Goal: Task Accomplishment & Management: Complete application form

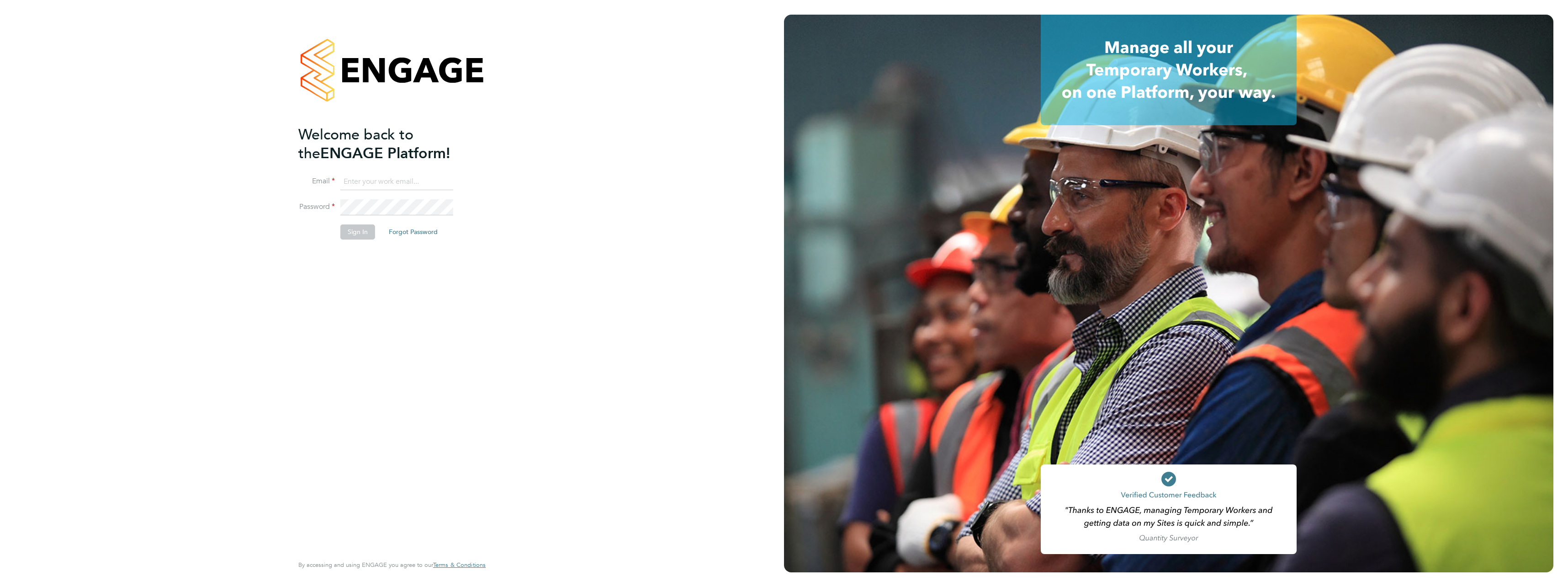
type input "ben.roads@cpplc.com"
click at [362, 235] on button "Sign In" at bounding box center [358, 231] width 35 height 15
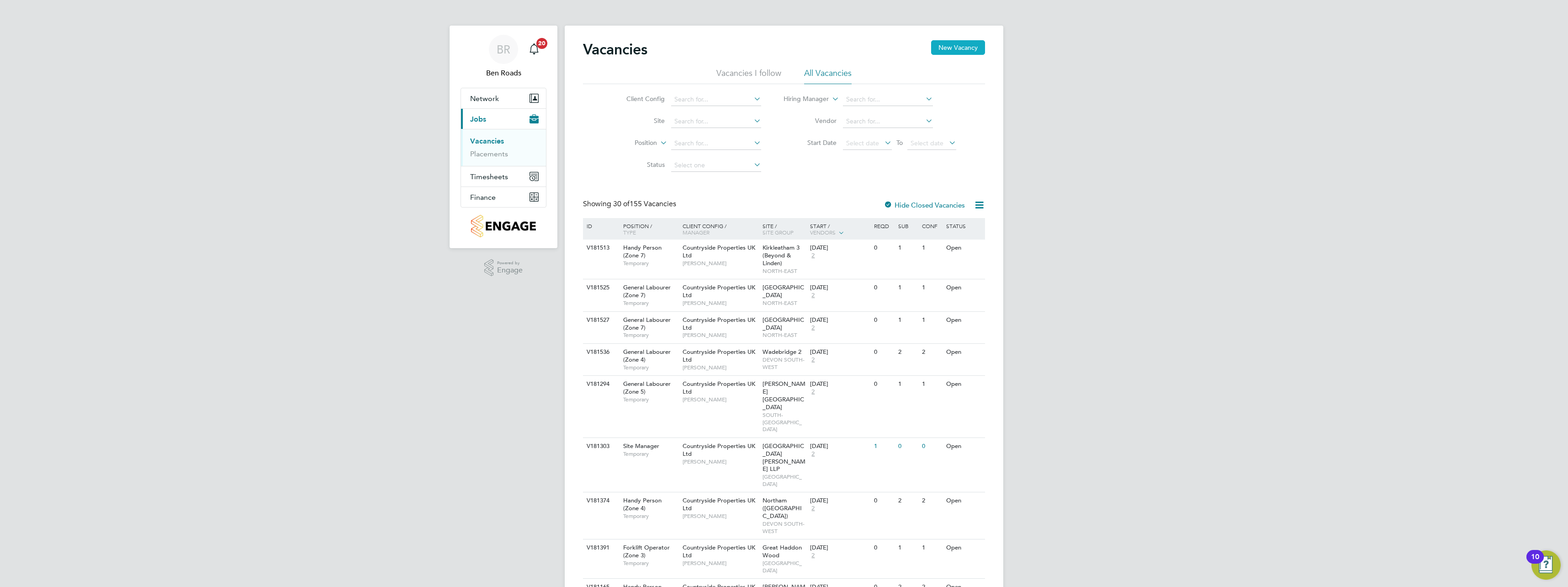
click at [961, 51] on button "New Vacancy" at bounding box center [958, 47] width 54 height 15
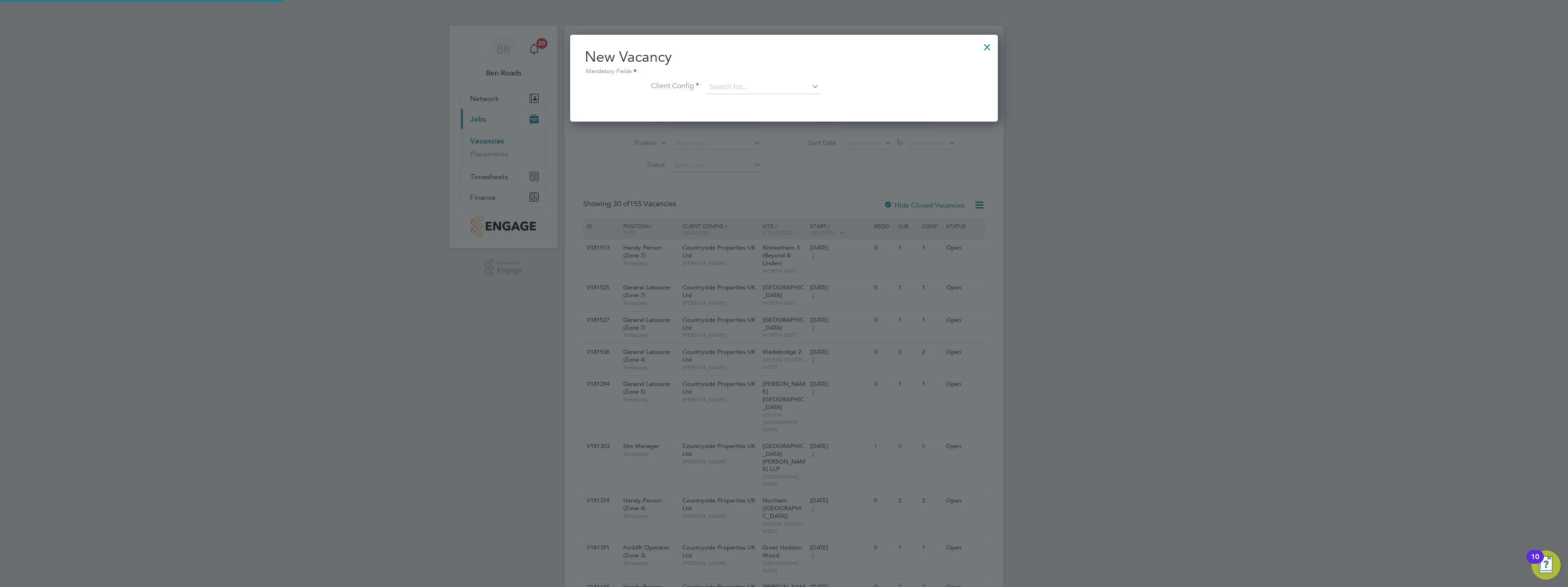
scroll to position [87, 428]
click at [749, 85] on input at bounding box center [763, 87] width 113 height 14
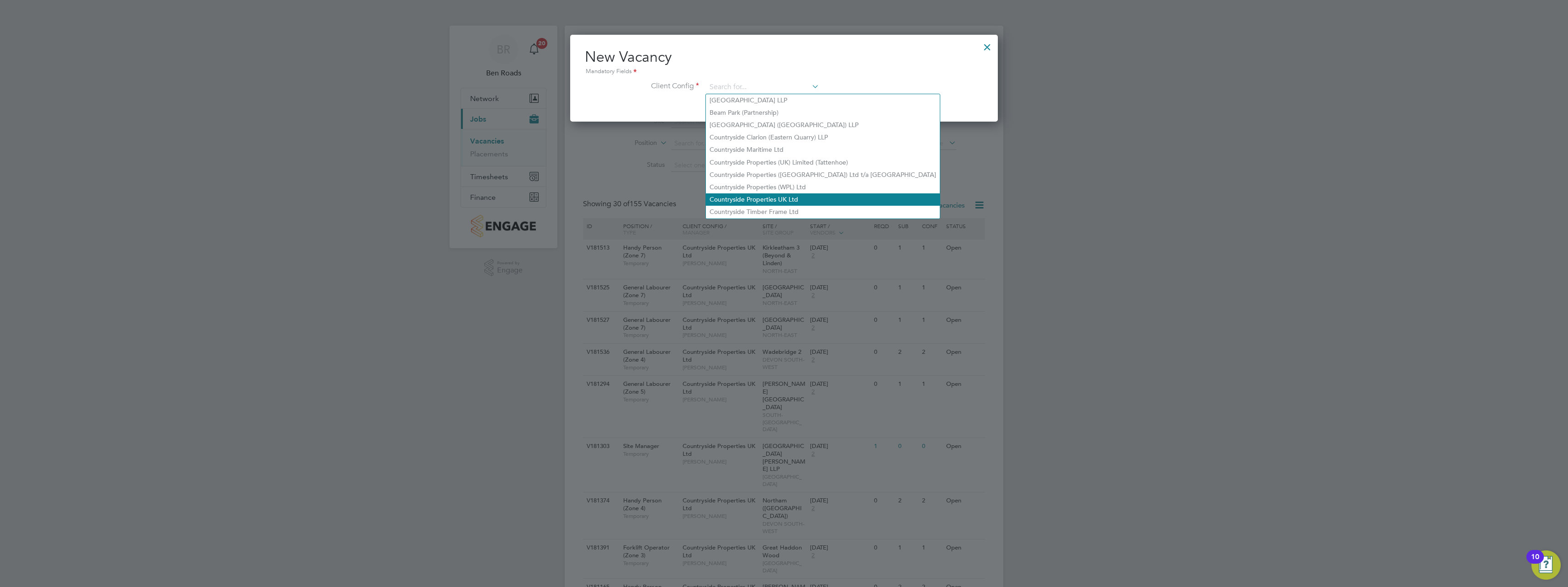
click at [778, 194] on li "Countryside Properties UK Ltd" at bounding box center [823, 199] width 234 height 12
type input "Countryside Properties UK Ltd"
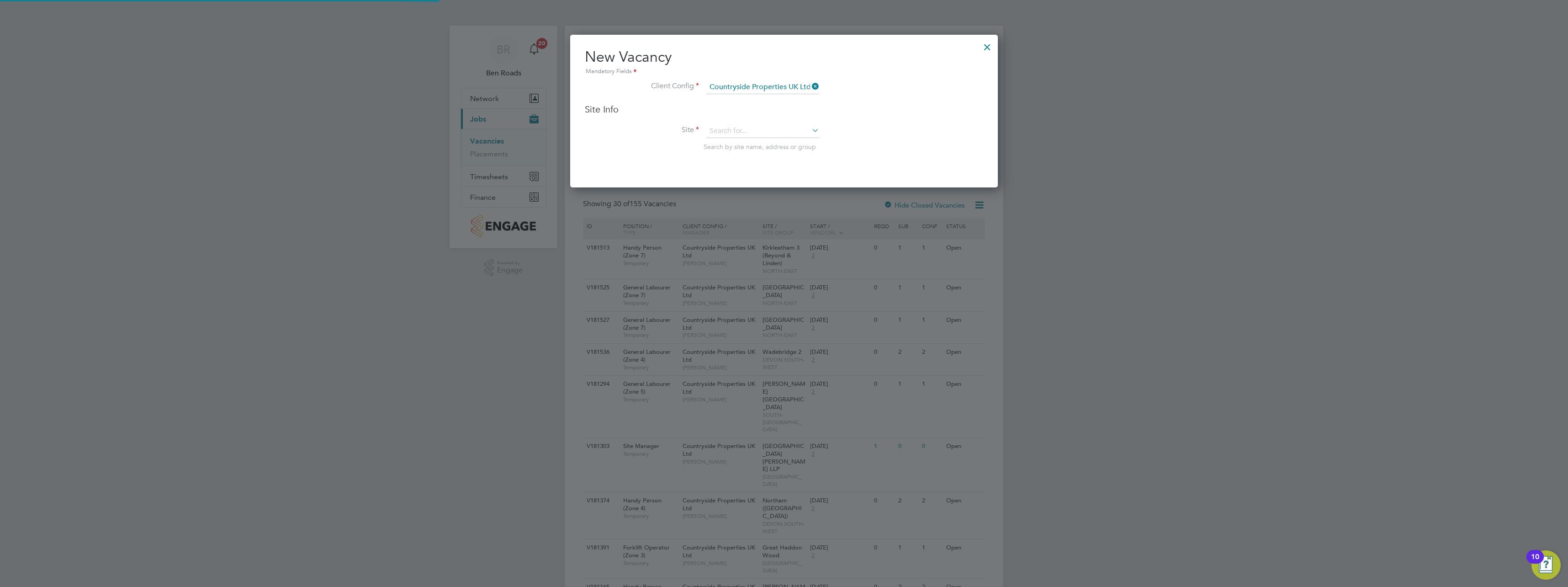
scroll to position [153, 428]
click at [716, 129] on input at bounding box center [763, 131] width 113 height 14
click at [751, 155] on li "Royston (Phase 3)" at bounding box center [763, 156] width 114 height 12
type input "Royston (Phase 3)"
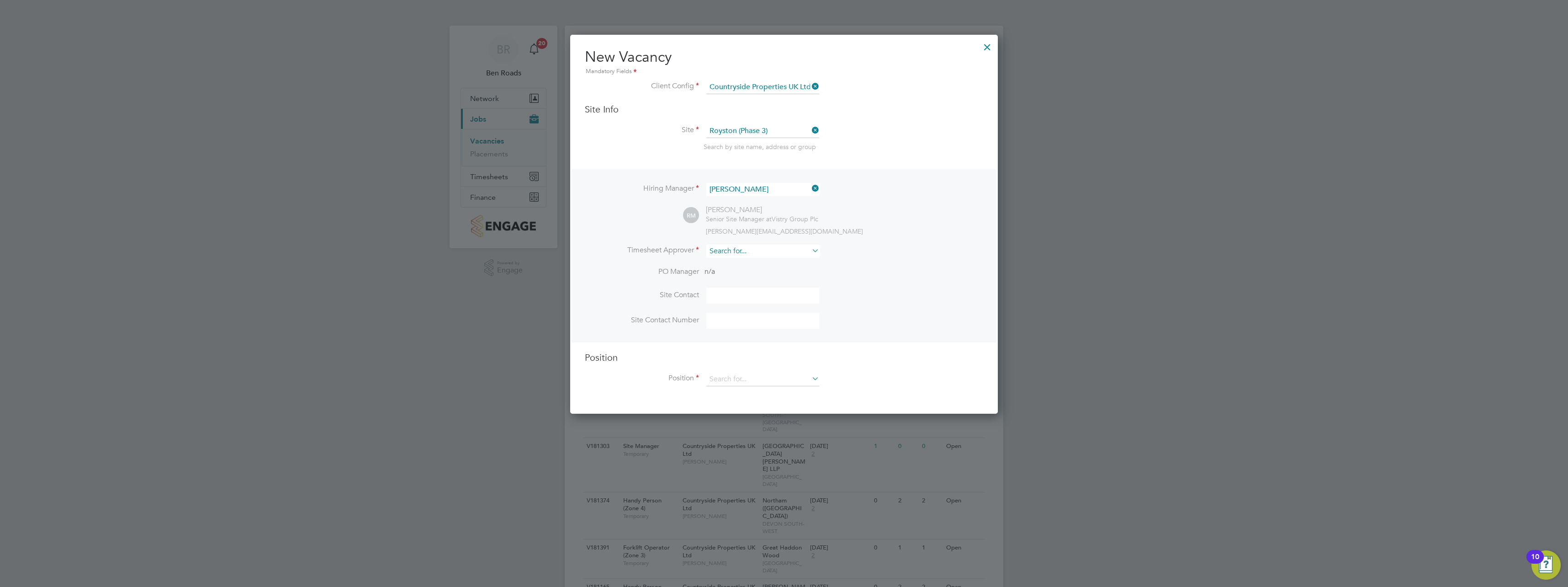
click at [735, 253] on input at bounding box center [763, 251] width 113 height 13
click at [740, 321] on li "[PERSON_NAME]" at bounding box center [764, 327] width 115 height 12
type input "[PERSON_NAME]"
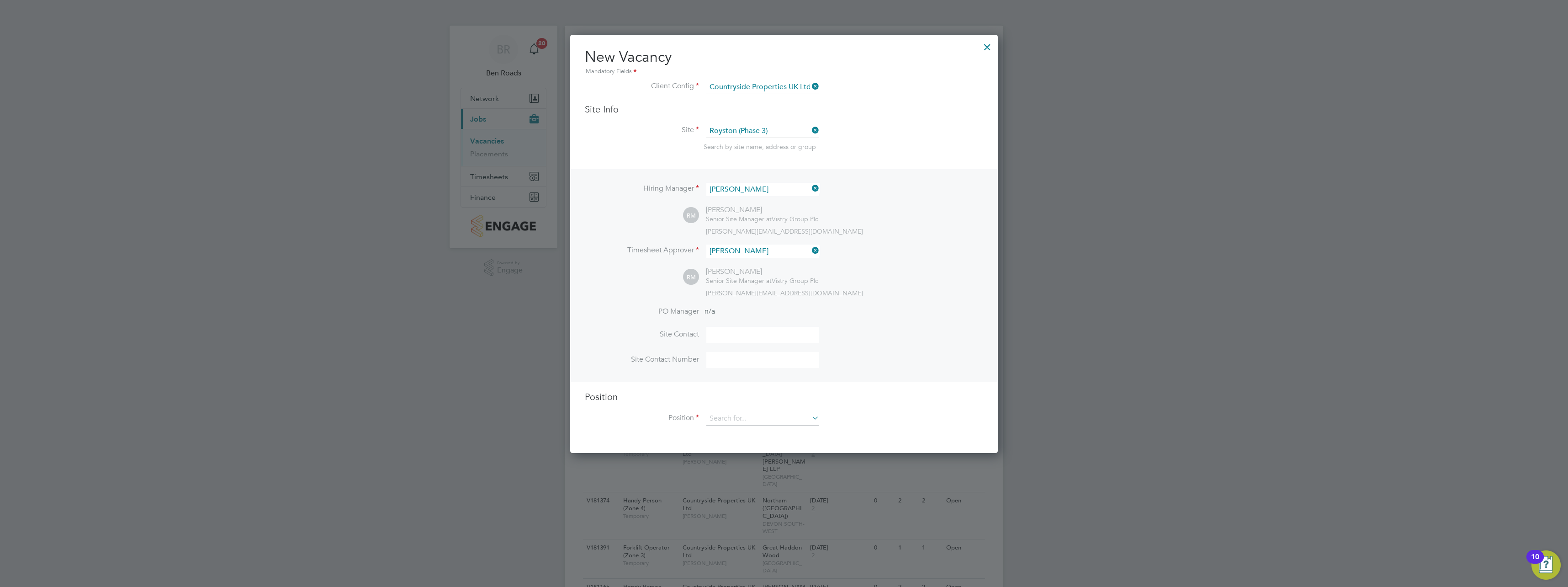
click at [729, 338] on input at bounding box center [763, 334] width 113 height 16
type input "[PERSON_NAME]"
click at [725, 419] on input at bounding box center [763, 419] width 113 height 14
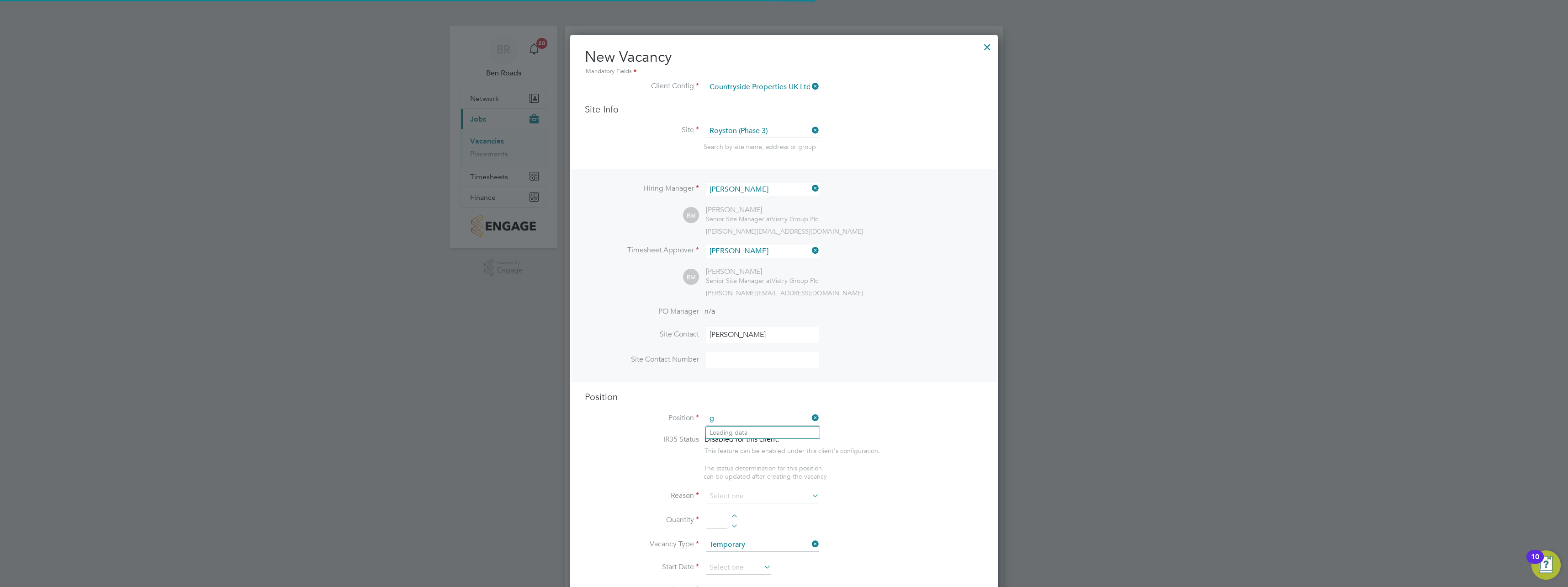
scroll to position [1314, 428]
click at [754, 444] on li "Gener al Labourer (Zone 2)" at bounding box center [763, 444] width 114 height 12
type input "General Labourer (Zone 2)"
type textarea "- General labouring duties - Supporting the trades on site - Moving materials a…"
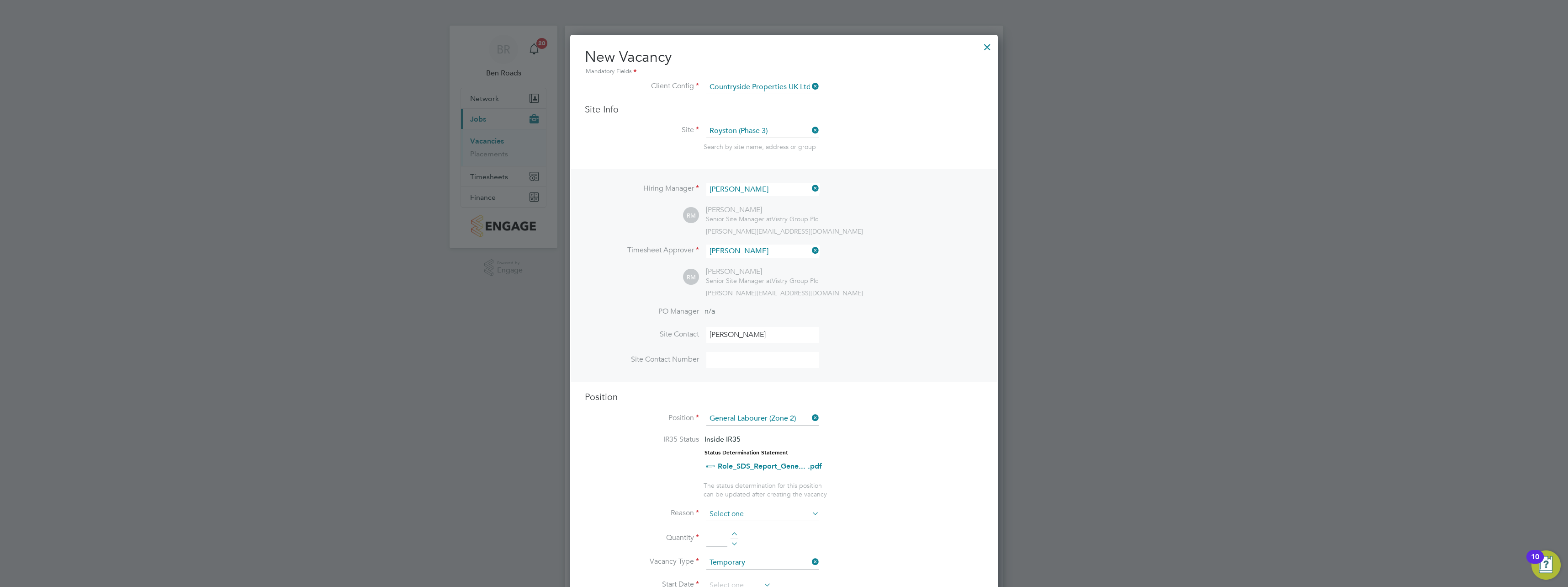
click at [731, 511] on input at bounding box center [763, 514] width 113 height 14
click at [726, 549] on li "Extra Work" at bounding box center [763, 551] width 114 height 12
type input "Extra Work"
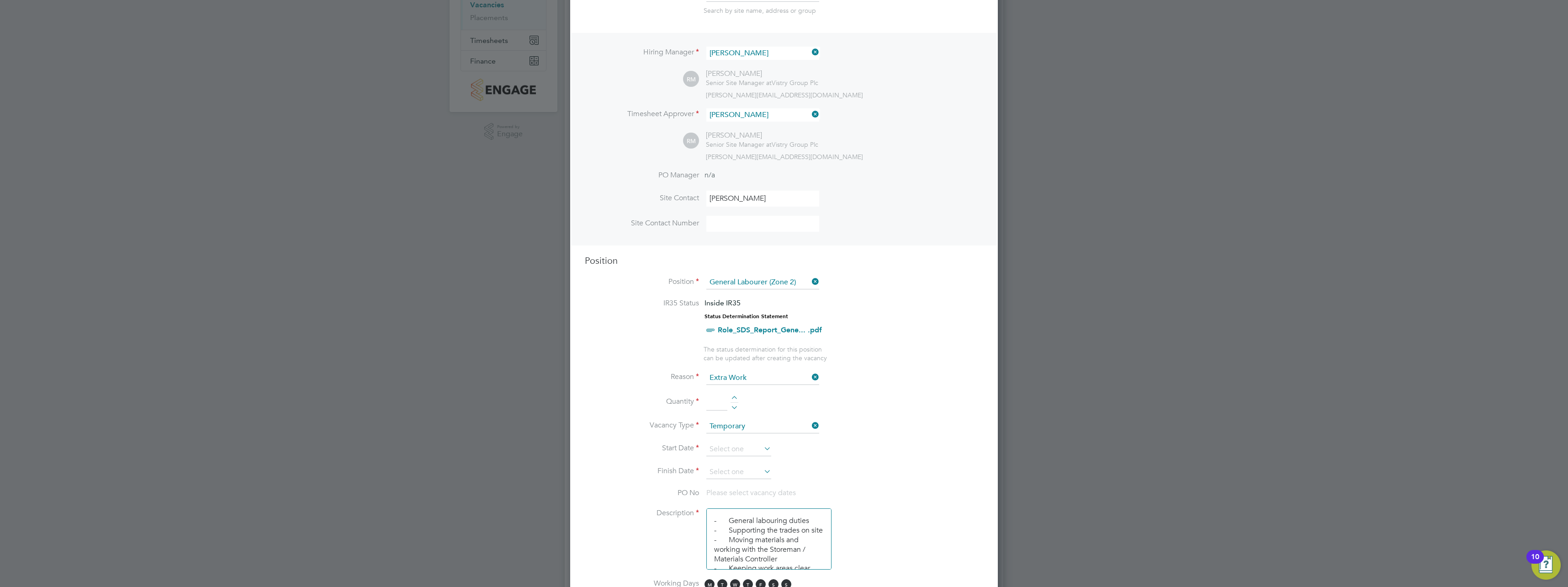
scroll to position [137, 0]
click at [710, 405] on input at bounding box center [717, 401] width 21 height 16
type input "1"
click at [742, 445] on input at bounding box center [739, 448] width 65 height 14
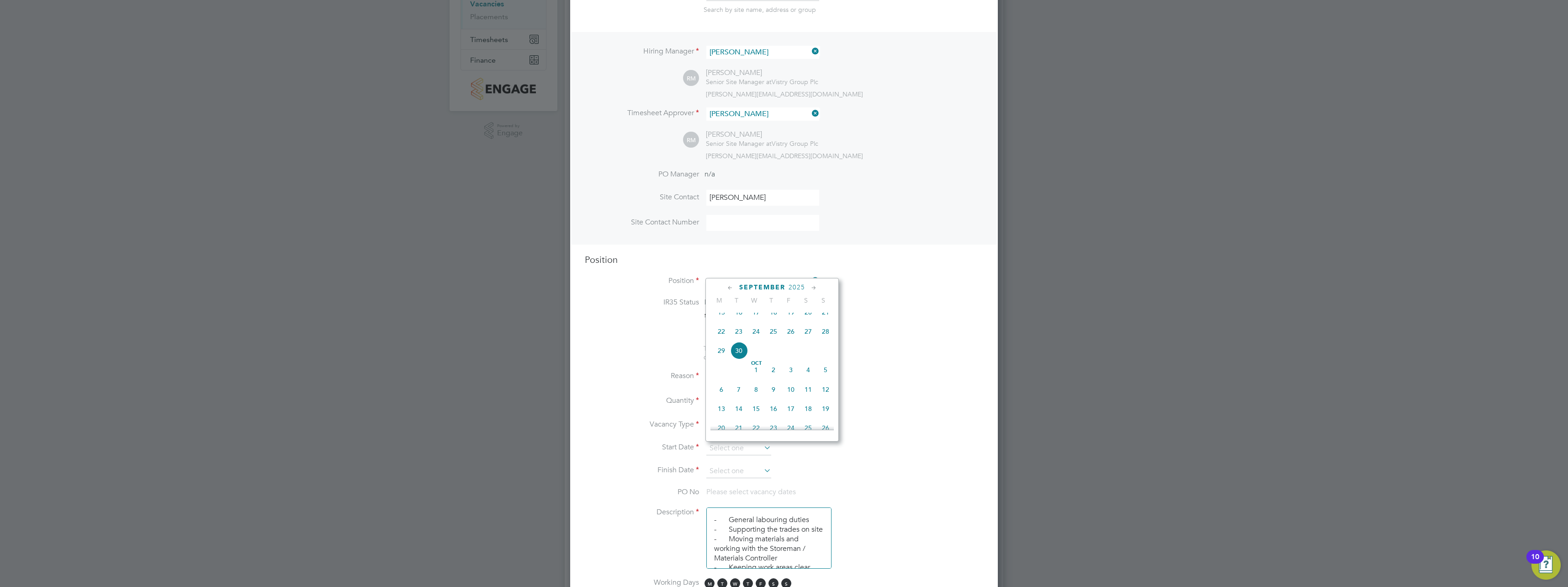
click at [777, 340] on span "25" at bounding box center [773, 331] width 17 height 17
type input "25 Sep 2025"
click at [746, 469] on input at bounding box center [739, 471] width 65 height 14
click at [775, 360] on span "25" at bounding box center [773, 354] width 17 height 17
type input "25 Sep 2025"
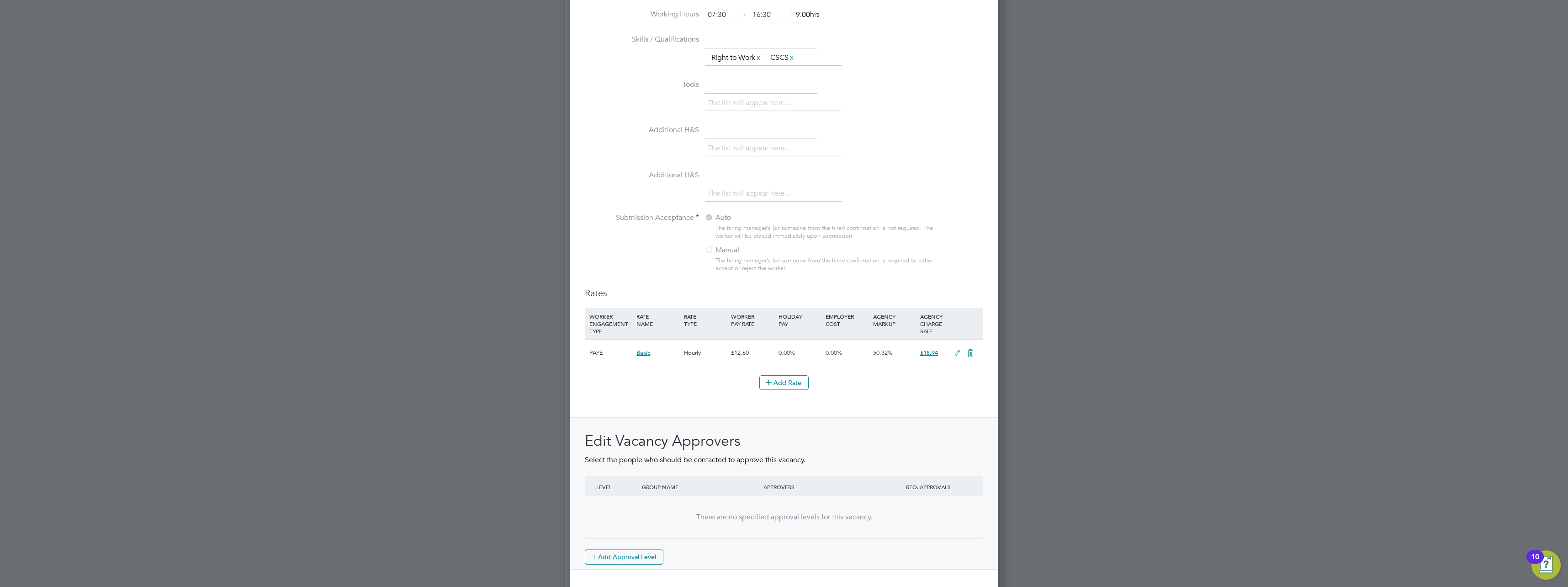
scroll to position [828, 0]
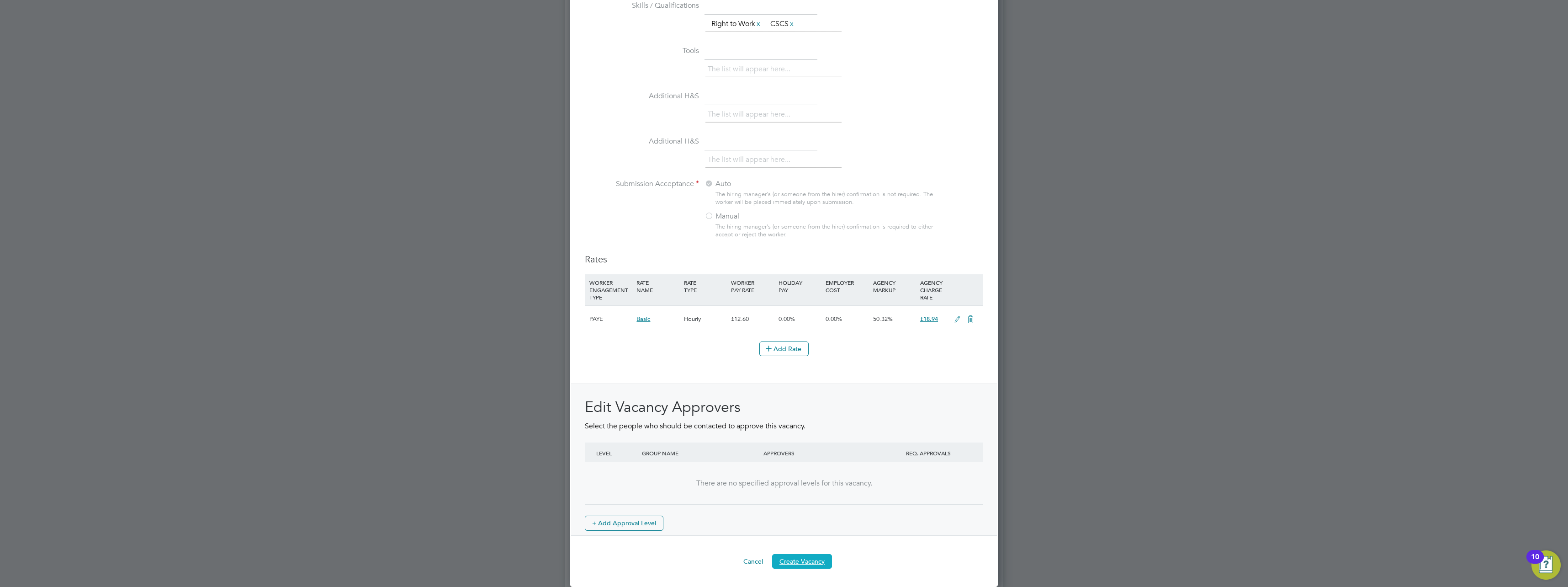
click at [802, 560] on button "Create Vacancy" at bounding box center [802, 561] width 60 height 15
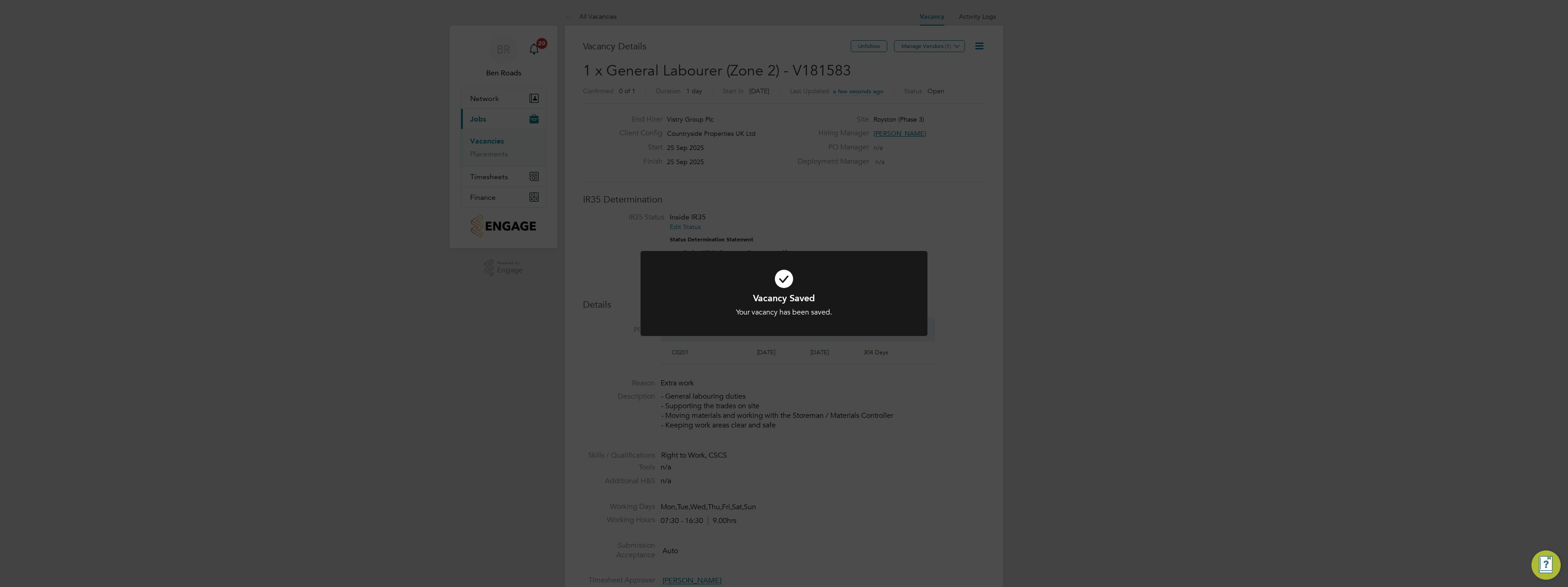
click at [908, 380] on div "Vacancy Saved Your vacancy has been saved. Cancel Okay" at bounding box center [784, 294] width 1568 height 587
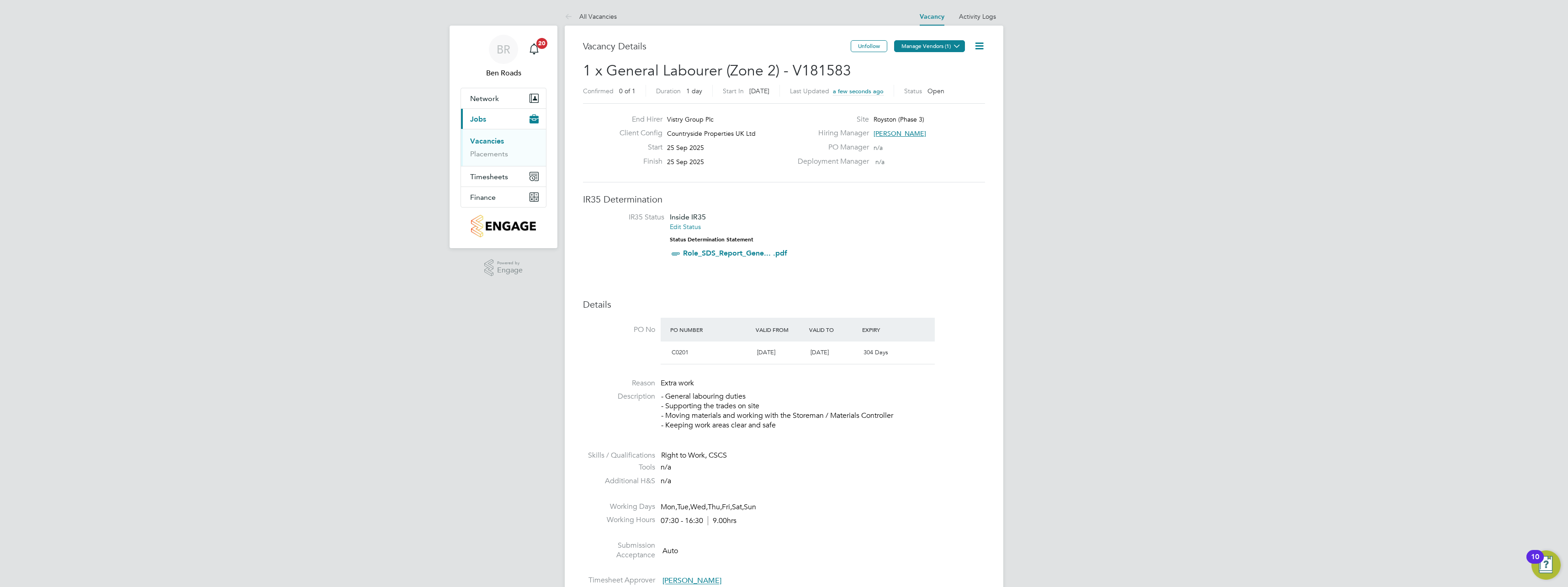
click at [929, 41] on button "Manage Vendors (1)" at bounding box center [929, 46] width 71 height 12
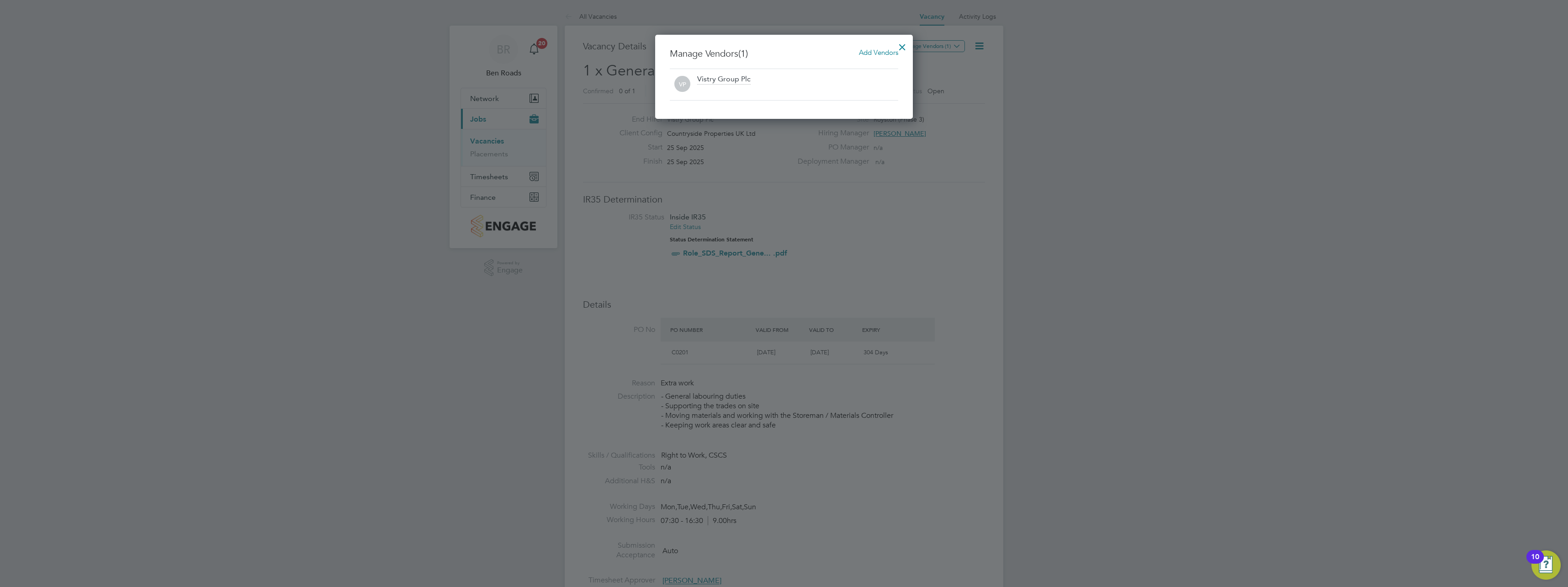
click at [883, 54] on span "Add Vendors" at bounding box center [878, 52] width 40 height 8
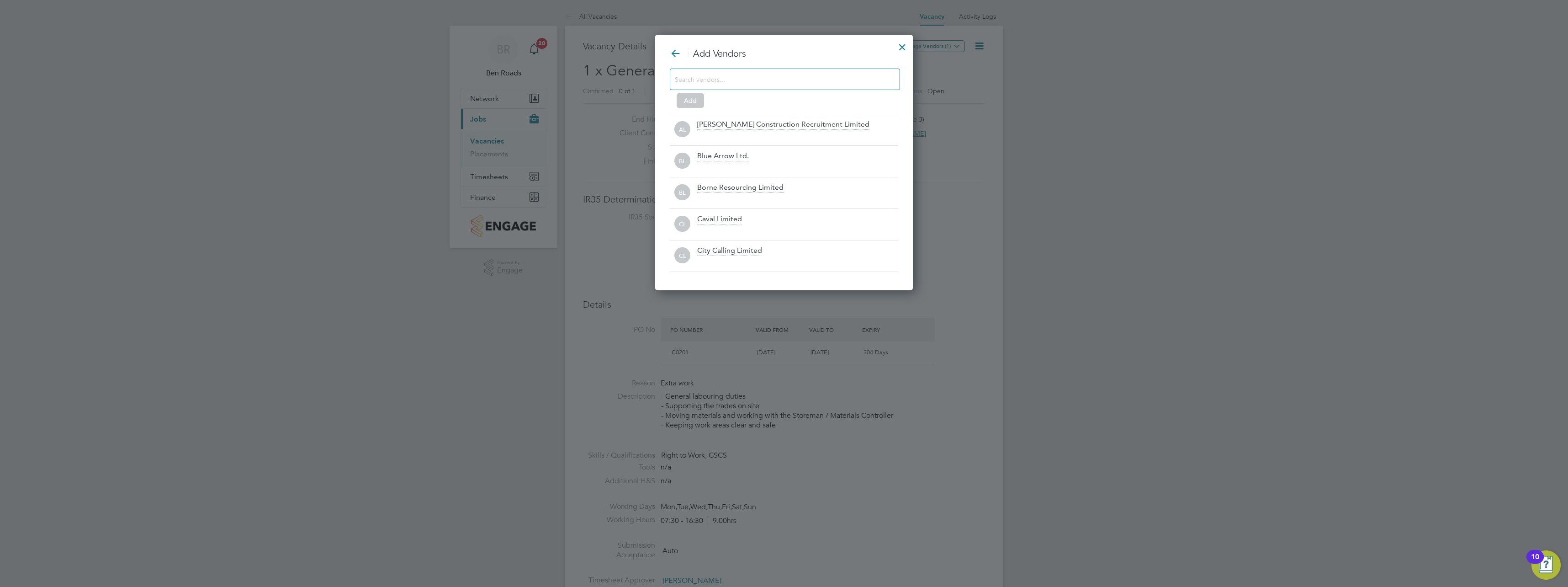
click at [854, 89] on div at bounding box center [785, 79] width 231 height 21
click at [850, 78] on input at bounding box center [777, 79] width 205 height 12
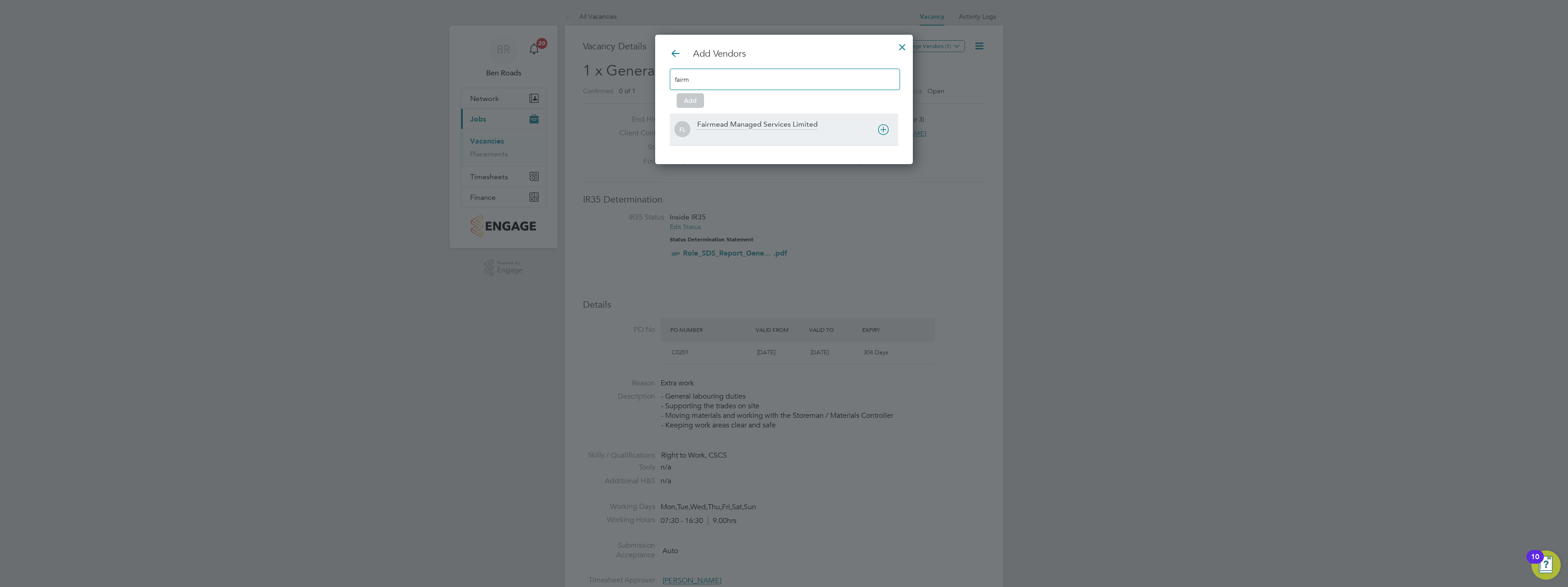
type input "fairm"
click at [766, 119] on div "FL Fairmead Managed Services Limited" at bounding box center [784, 130] width 229 height 32
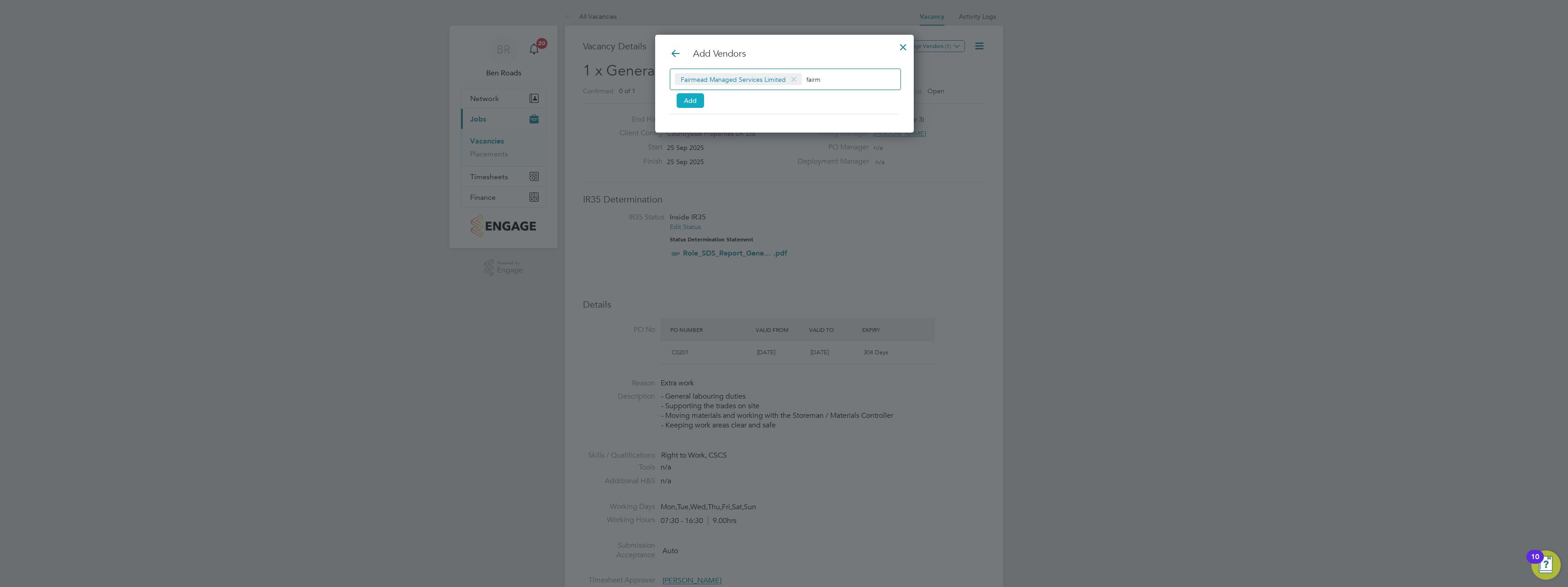
click at [694, 102] on button "Add" at bounding box center [690, 100] width 27 height 15
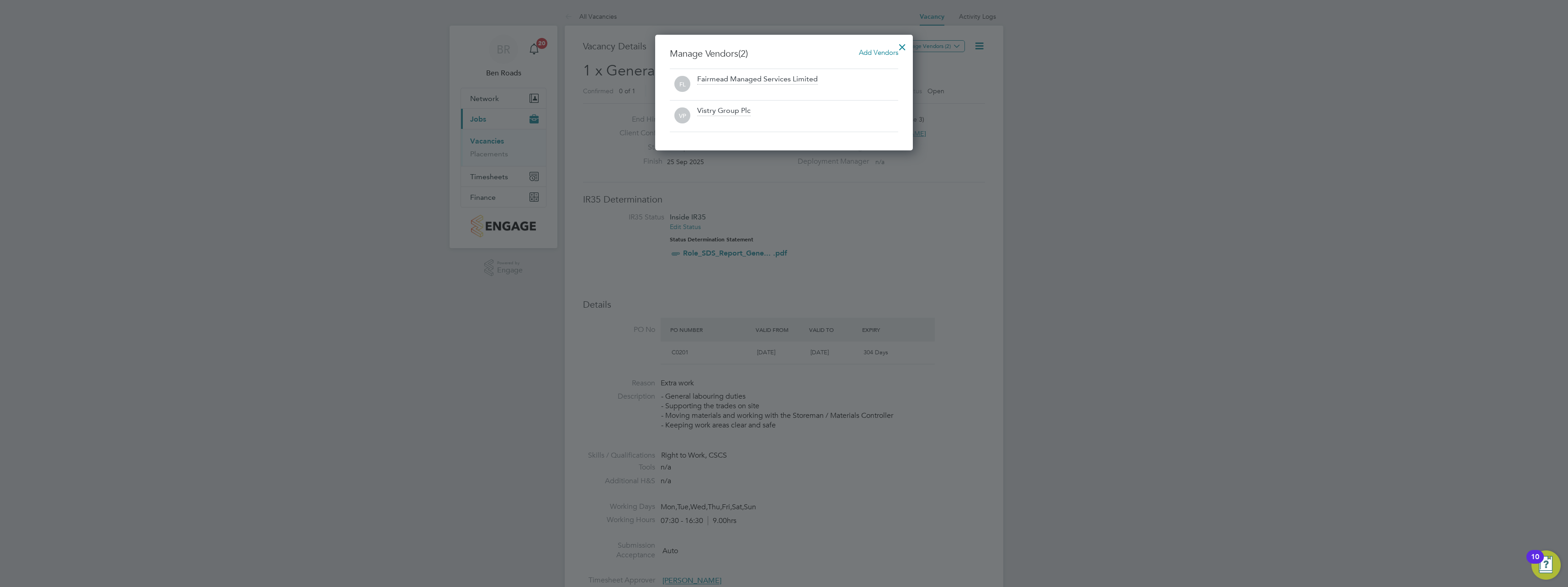
click at [899, 49] on div at bounding box center [902, 44] width 16 height 16
